Goal: Transaction & Acquisition: Purchase product/service

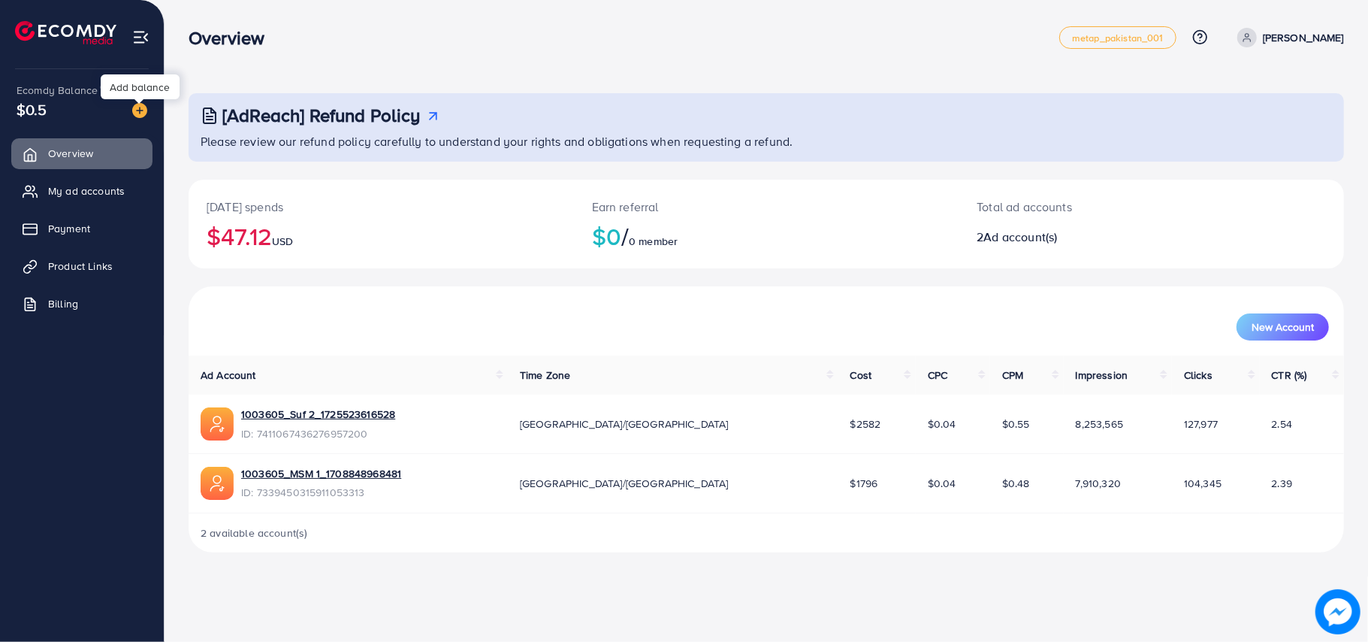
click at [136, 107] on img at bounding box center [139, 110] width 15 height 15
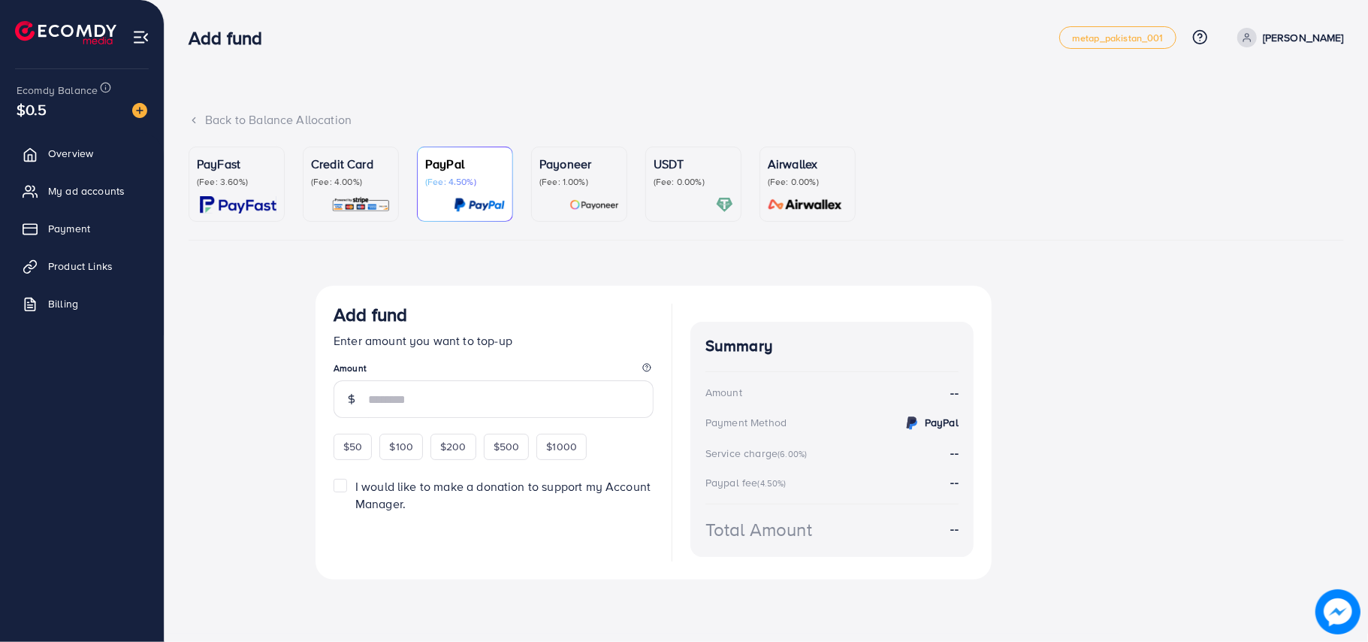
click at [263, 192] on div "PayFast (Fee: 3.60%)" at bounding box center [237, 184] width 80 height 59
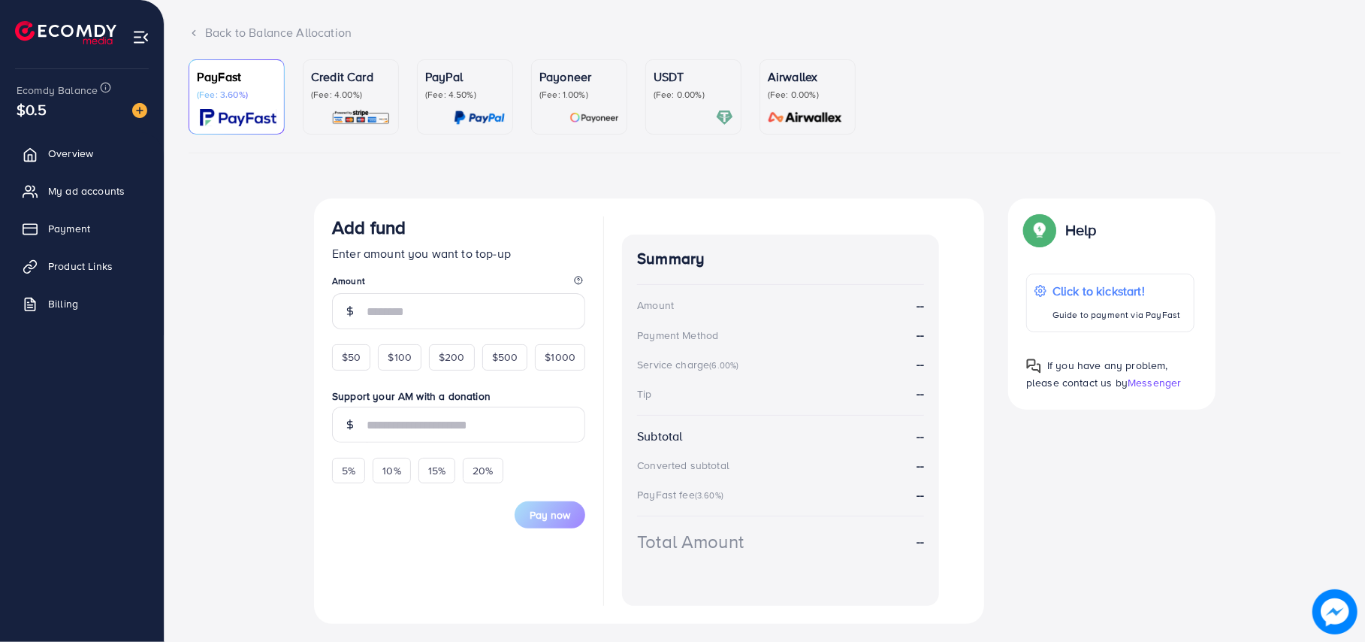
scroll to position [123, 0]
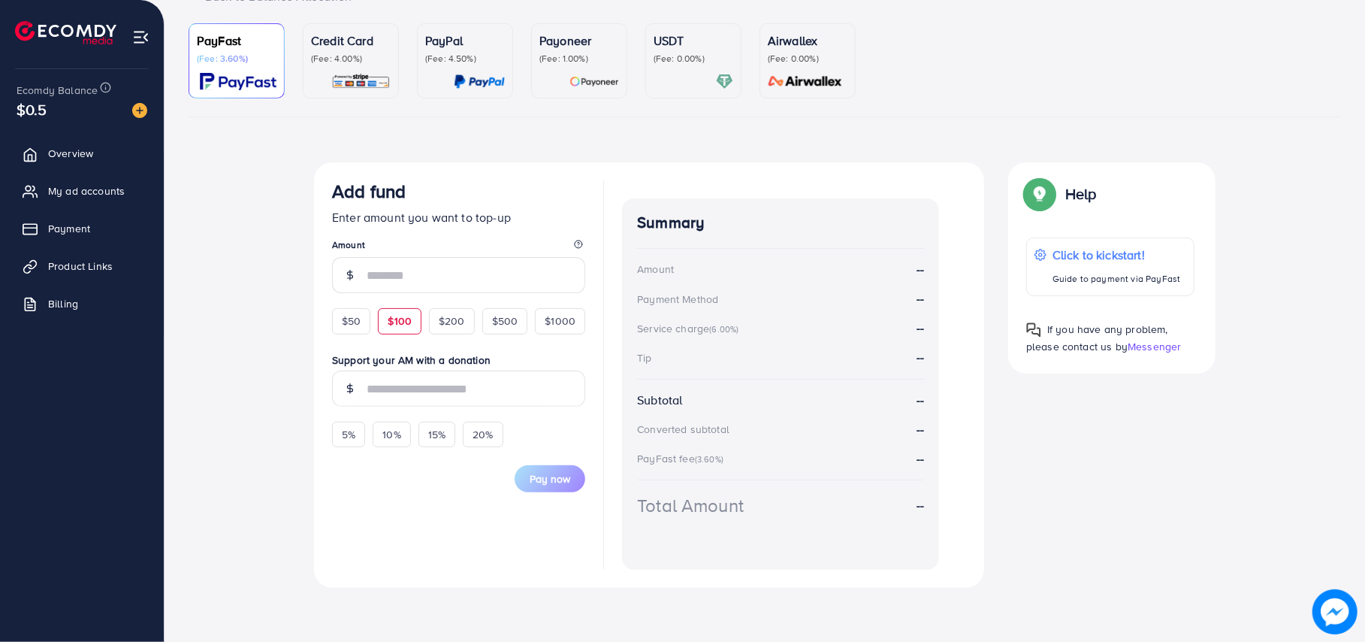
click at [389, 313] on span "$100" at bounding box center [400, 320] width 24 height 15
type input "***"
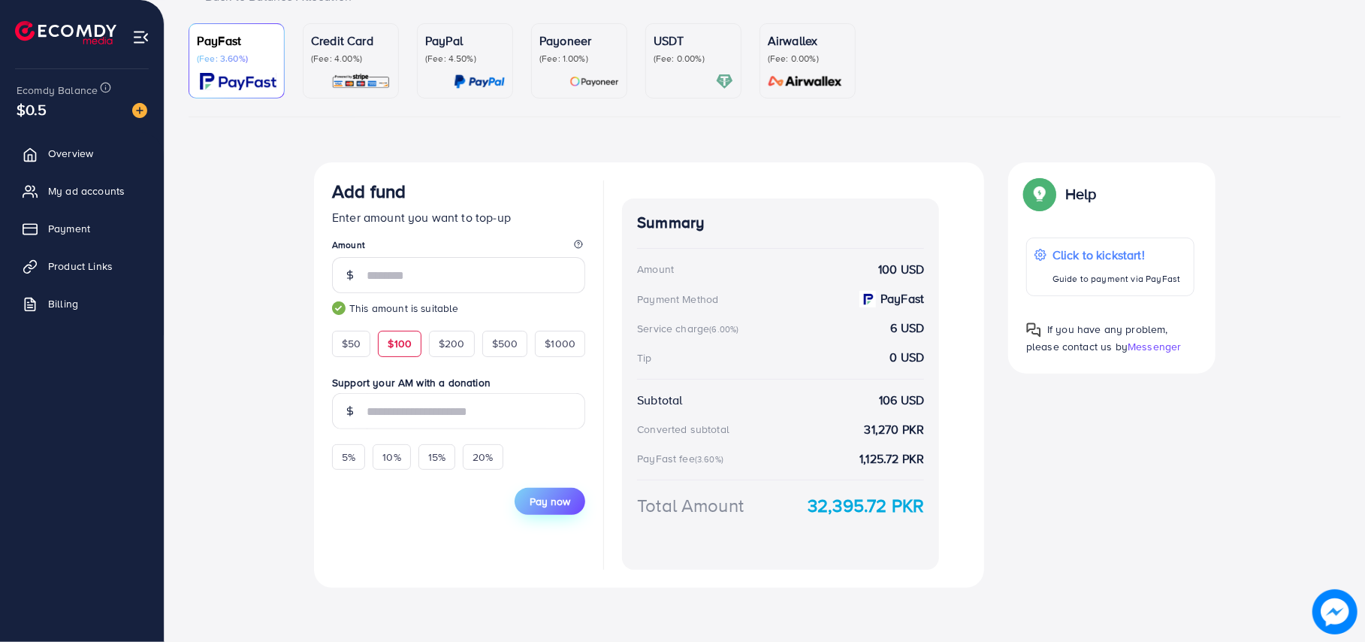
click at [560, 508] on span "Pay now" at bounding box center [550, 501] width 41 height 15
